Goal: Obtain resource: Download file/media

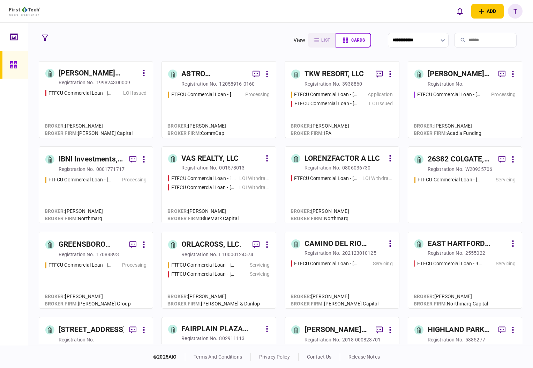
click at [450, 77] on div "[PERSON_NAME] Regency Partners LLC" at bounding box center [461, 73] width 66 height 11
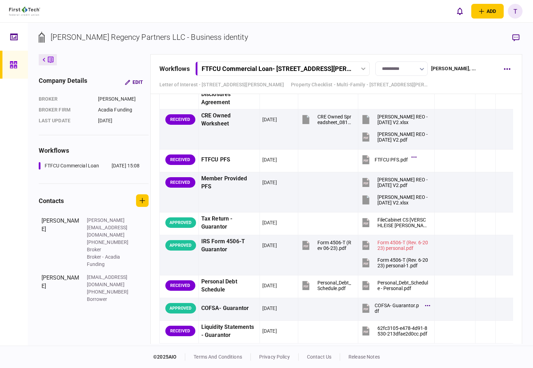
scroll to position [931, 0]
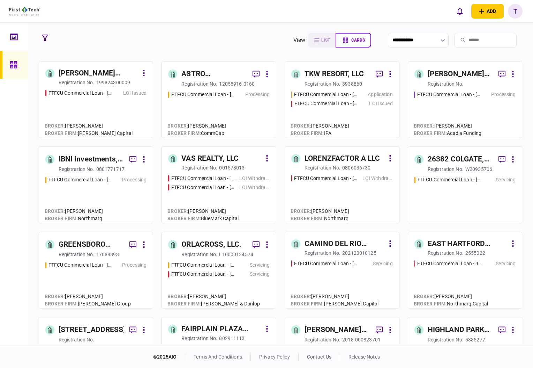
click at [197, 74] on div "ASTRO PROPERTIES LLC" at bounding box center [215, 73] width 66 height 11
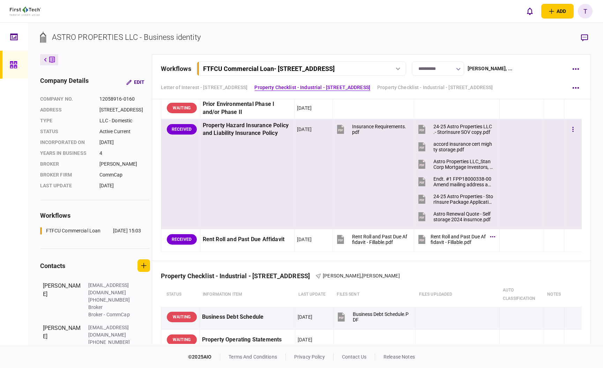
scroll to position [791, 0]
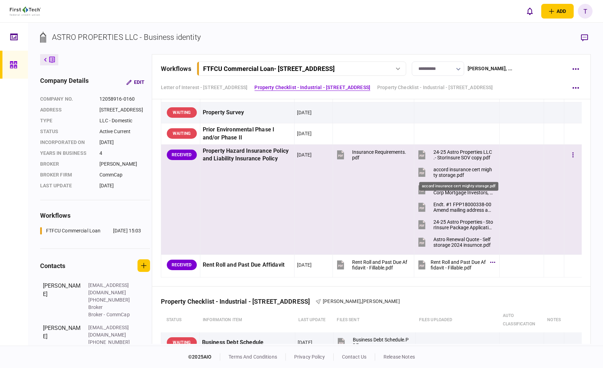
click at [454, 168] on div "accord insurance cert mighty storage.pdf" at bounding box center [464, 172] width 60 height 11
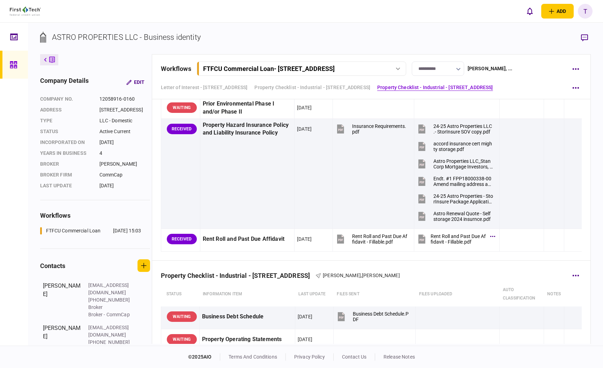
scroll to position [745, 0]
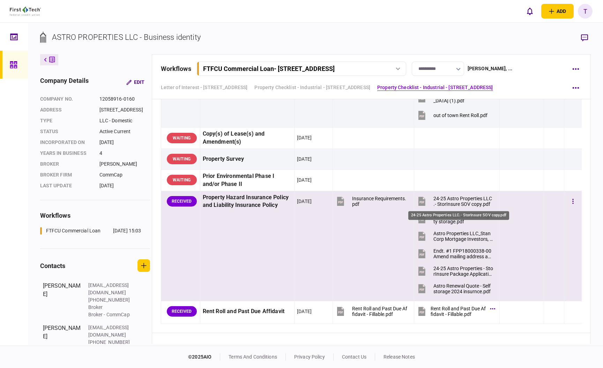
click at [449, 197] on div "24-25 Astro Properties LLC.- StorInsure SOV copy.pdf" at bounding box center [464, 201] width 60 height 11
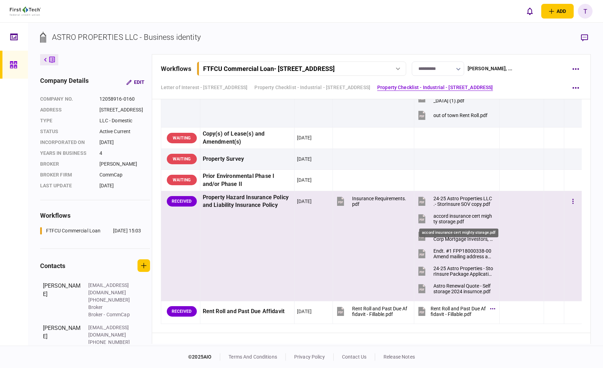
click at [444, 216] on div "accord insurance cert mighty storage.pdf" at bounding box center [464, 218] width 60 height 11
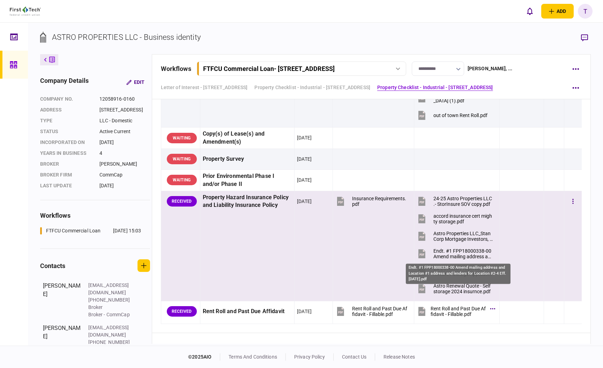
click at [438, 250] on div "Endt. #1 FPP18000338-00 Amend mailing address and Location #1 address and lende…" at bounding box center [464, 253] width 60 height 11
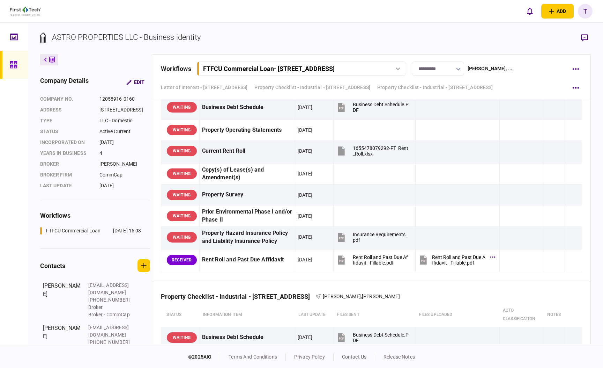
scroll to position [1024, 0]
